Goal: Task Accomplishment & Management: Use online tool/utility

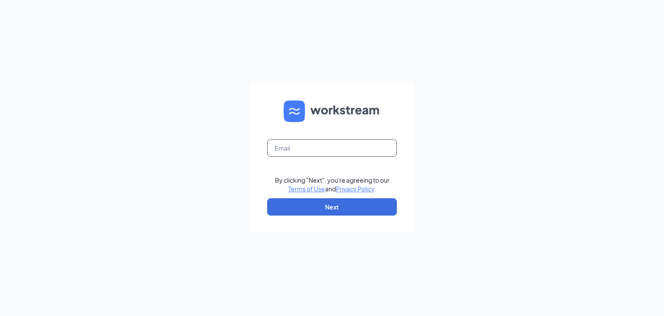
click at [327, 153] on input "text" at bounding box center [332, 147] width 130 height 17
type input "[EMAIL_ADDRESS][PERSON_NAME][DOMAIN_NAME]"
click at [337, 199] on button "Next" at bounding box center [332, 206] width 130 height 17
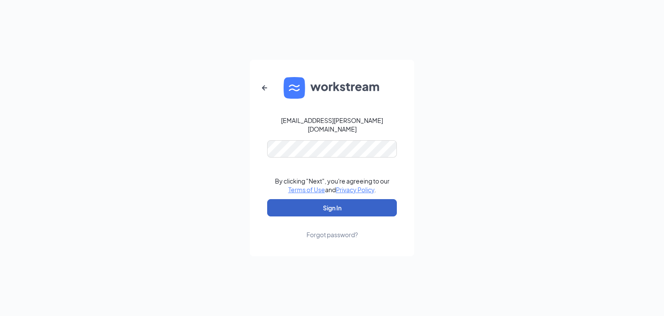
click at [338, 210] on button "Sign In" at bounding box center [332, 207] width 130 height 17
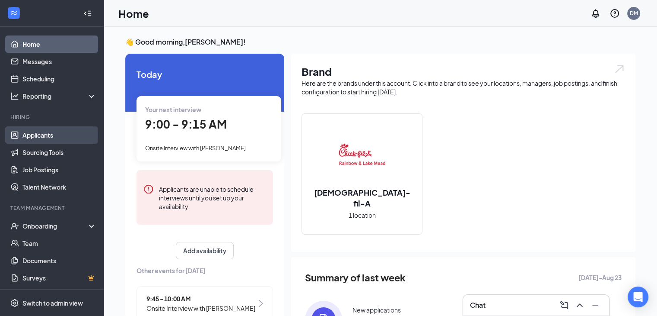
click at [62, 132] on link "Applicants" at bounding box center [59, 134] width 74 height 17
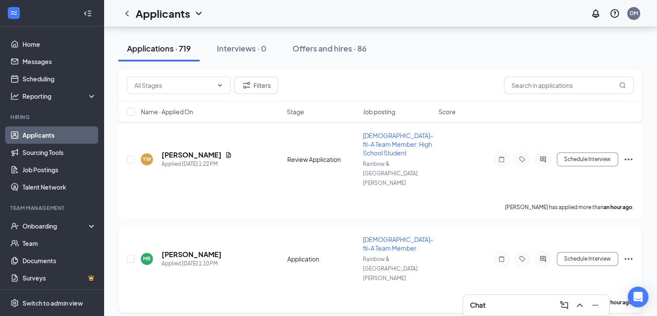
scroll to position [432, 0]
